Goal: Task Accomplishment & Management: Manage account settings

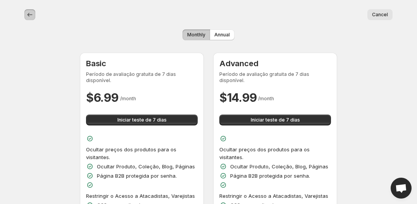
click at [31, 13] on icon "back" at bounding box center [30, 15] width 8 height 8
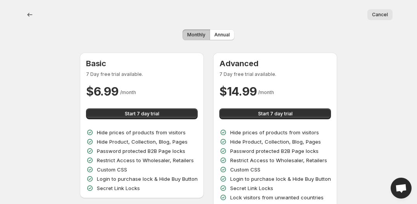
click at [383, 13] on span "Cancel" at bounding box center [380, 15] width 16 height 6
click at [389, 14] on button "Cancel" at bounding box center [380, 14] width 25 height 11
click at [386, 13] on span "Cancel" at bounding box center [380, 15] width 16 height 6
